Goal: Task Accomplishment & Management: Use online tool/utility

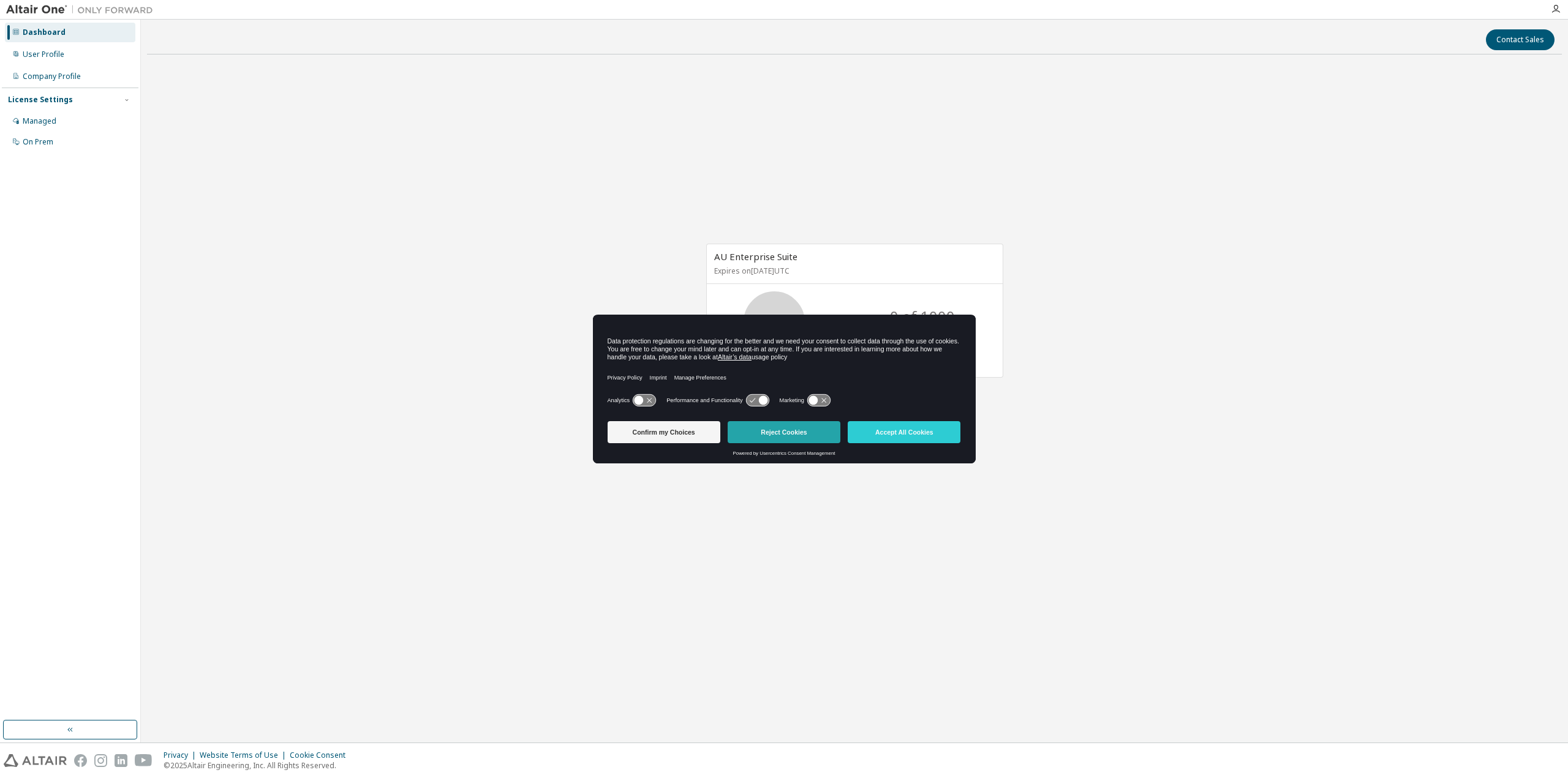
click at [791, 429] on button "Reject Cookies" at bounding box center [784, 432] width 112 height 22
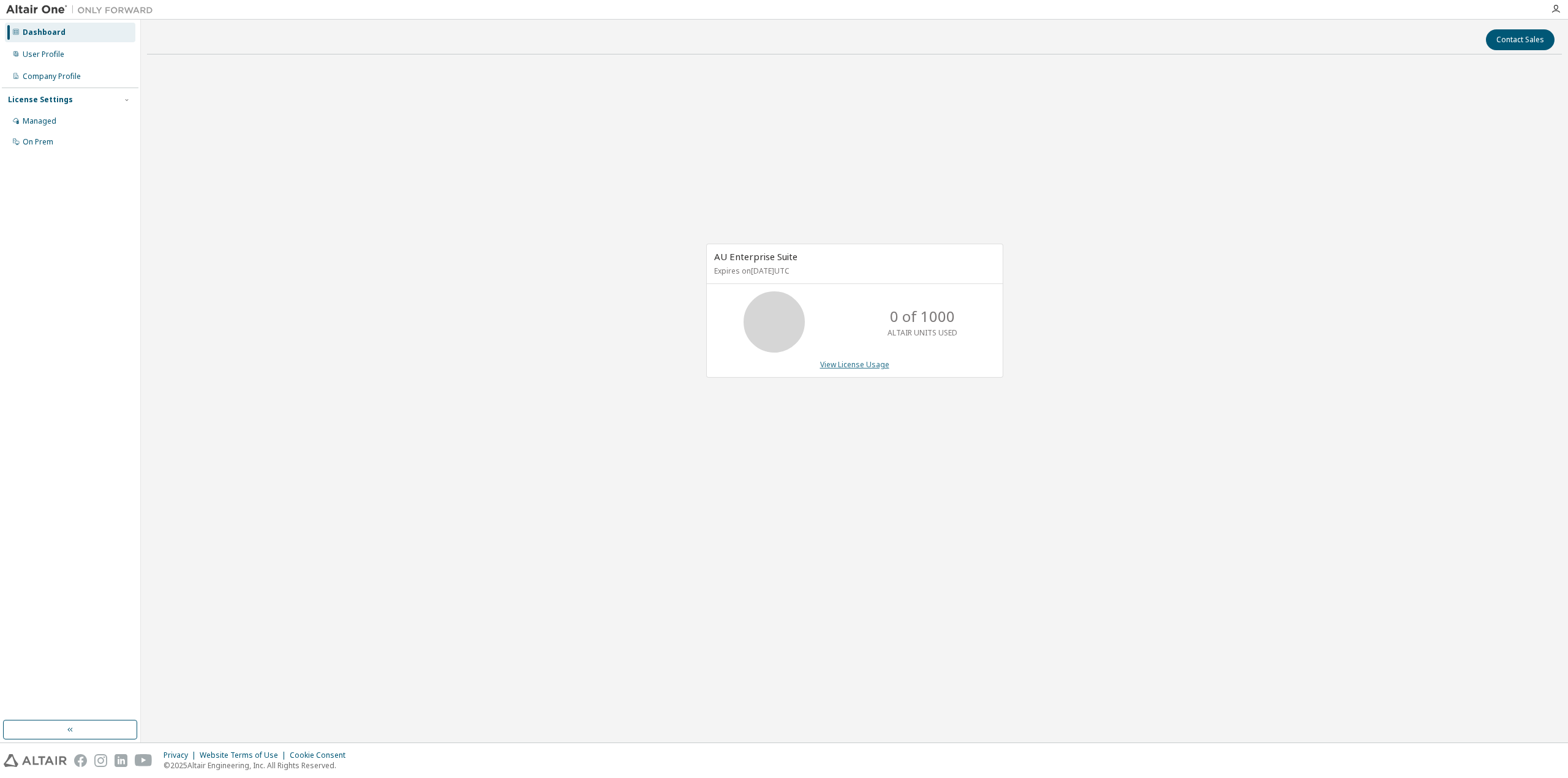
click at [854, 365] on link "View License Usage" at bounding box center [855, 364] width 69 height 11
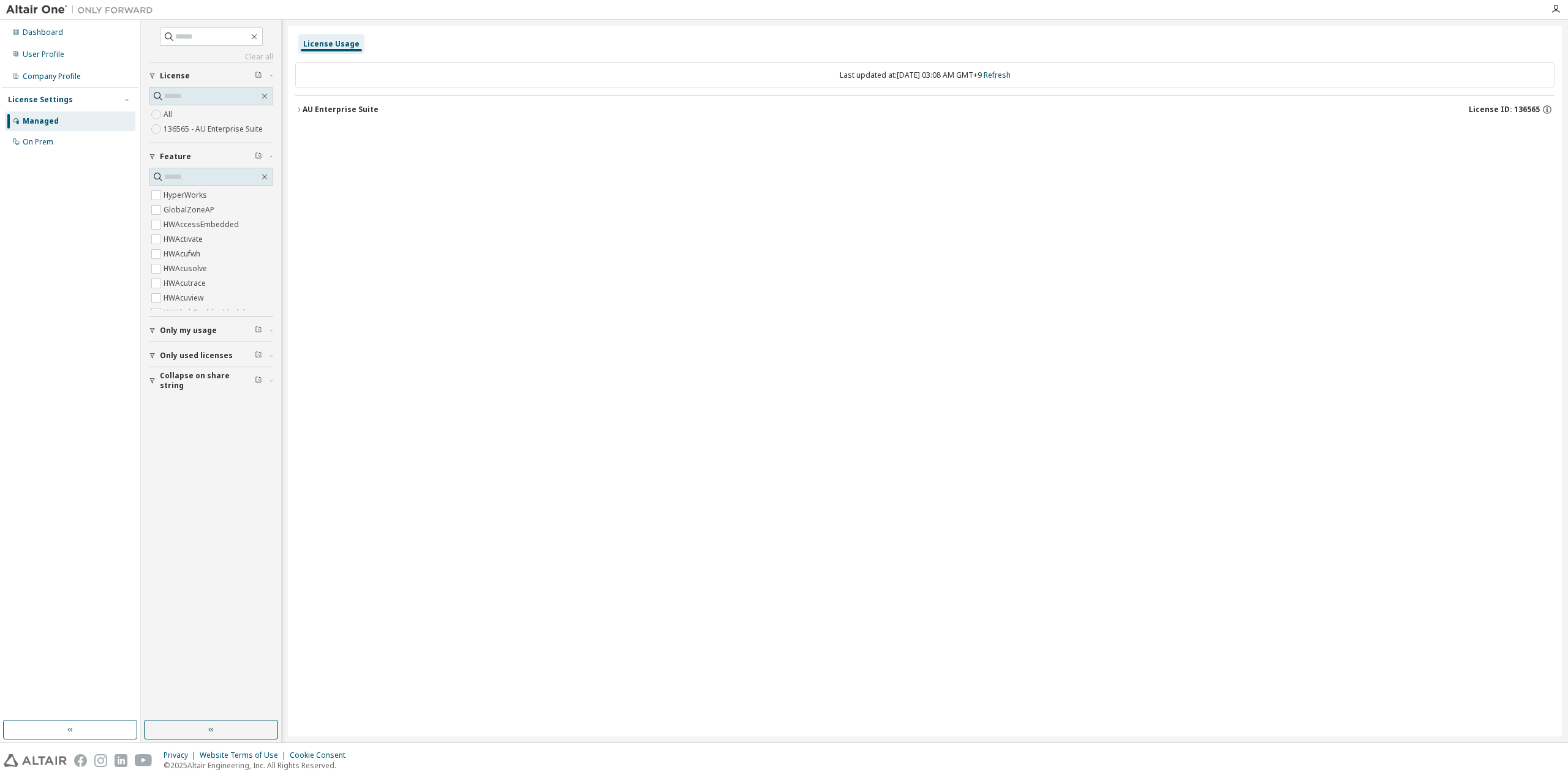
drag, startPoint x: 836, startPoint y: 351, endPoint x: 830, endPoint y: 352, distance: 6.1
